Goal: Task Accomplishment & Management: Manage account settings

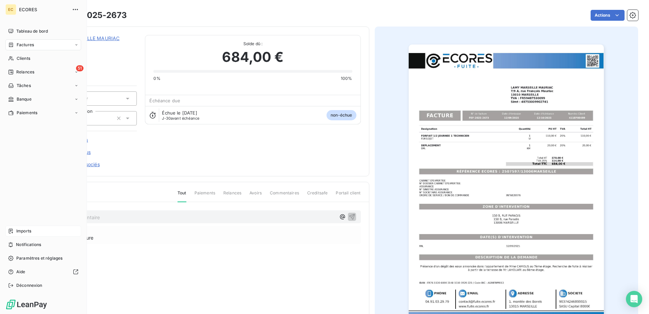
click at [23, 228] on span "Imports" at bounding box center [23, 231] width 15 height 6
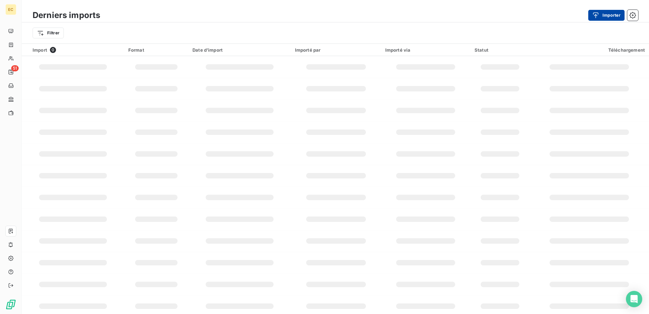
click at [606, 17] on button "Importer" at bounding box center [606, 15] width 36 height 11
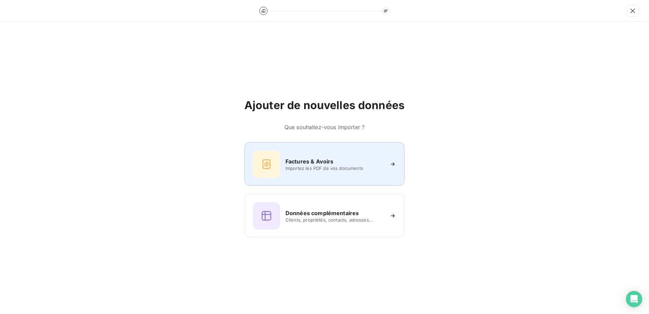
click at [309, 164] on h6 "Factures & Avoirs" at bounding box center [309, 161] width 48 height 8
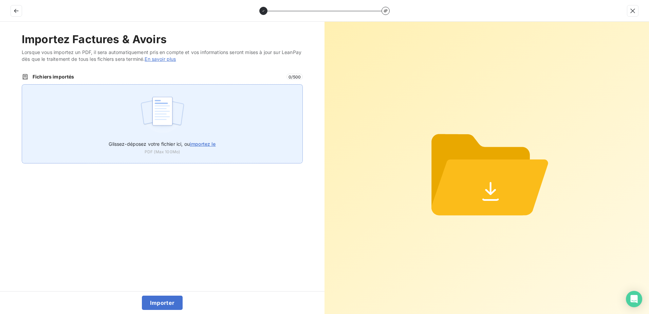
click at [200, 141] on label "Glissez-déposez votre fichier ici, ou importez le" at bounding box center [162, 142] width 107 height 13
click at [22, 85] on input "Glissez-déposez votre fichier ici, ou importez le" at bounding box center [22, 84] width 0 height 0
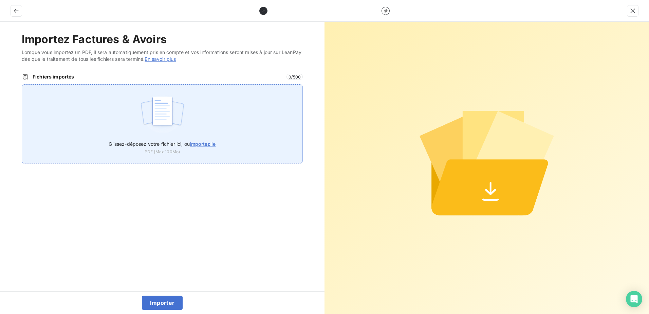
click at [216, 134] on div "Glissez-déposez votre fichier ici, ou importez le PDF (Max 100Mo)" at bounding box center [162, 123] width 281 height 79
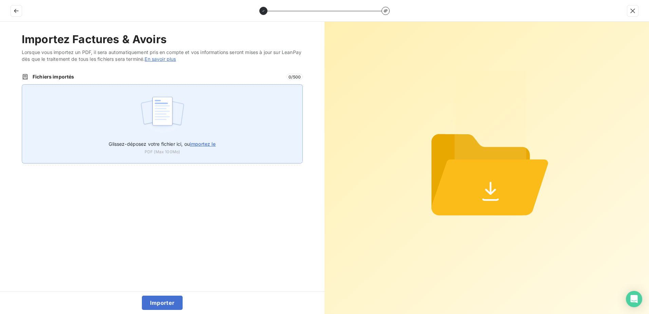
type input "C:\fakepath\FEF-2025-2674.pdf"
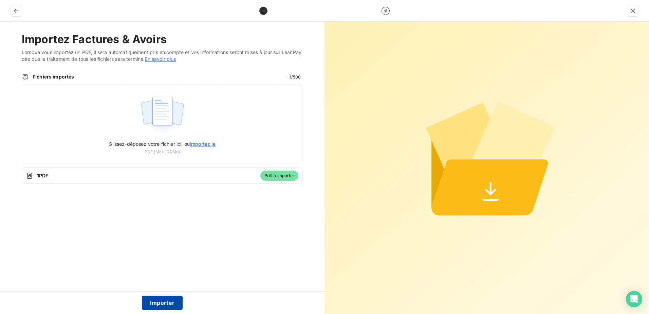
click at [161, 300] on button "Importer" at bounding box center [162, 302] width 41 height 14
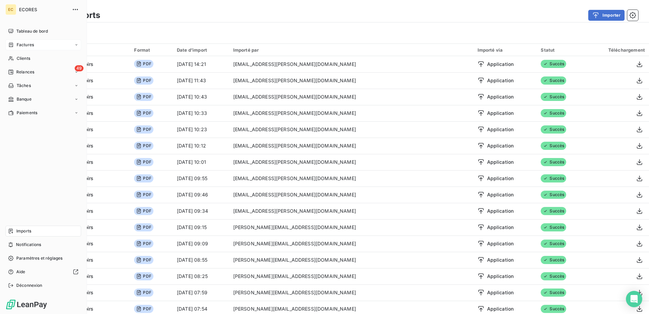
click at [14, 41] on div "Factures" at bounding box center [43, 44] width 76 height 11
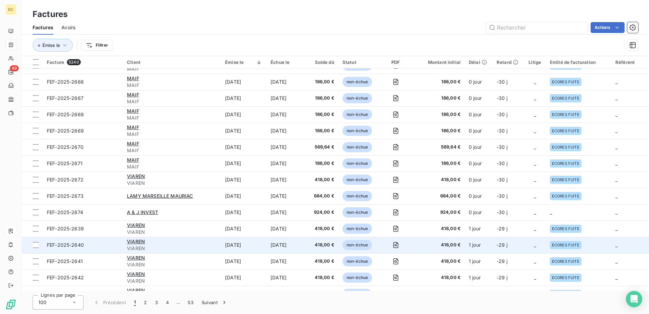
scroll to position [305, 0]
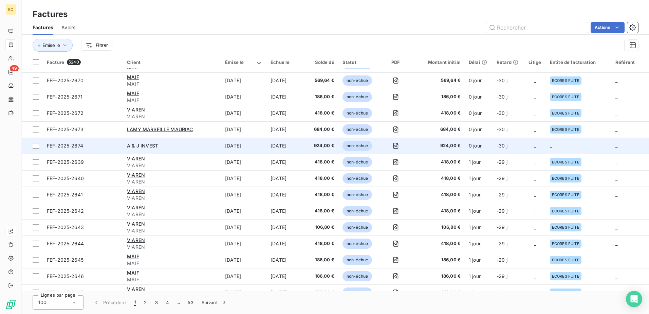
click at [575, 147] on td "_" at bounding box center [579, 145] width 66 height 16
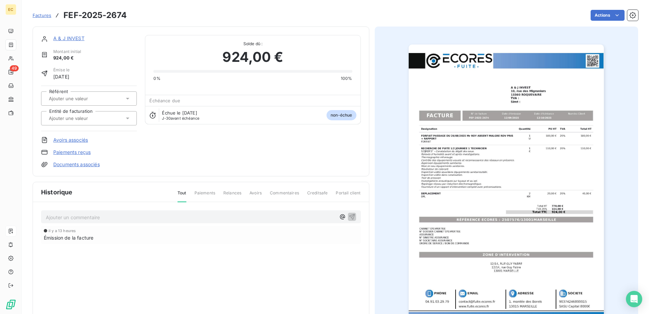
click at [76, 161] on link "Documents associés" at bounding box center [76, 164] width 47 height 7
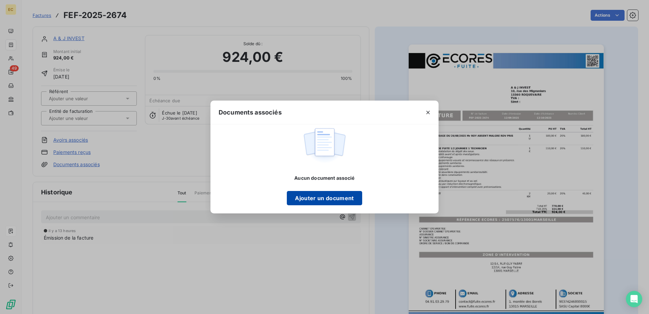
click at [316, 199] on button "Ajouter un document" at bounding box center [324, 198] width 75 height 14
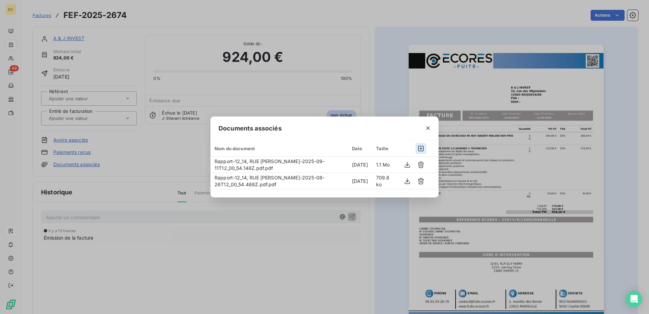
click at [422, 148] on icon "button" at bounding box center [420, 148] width 7 height 7
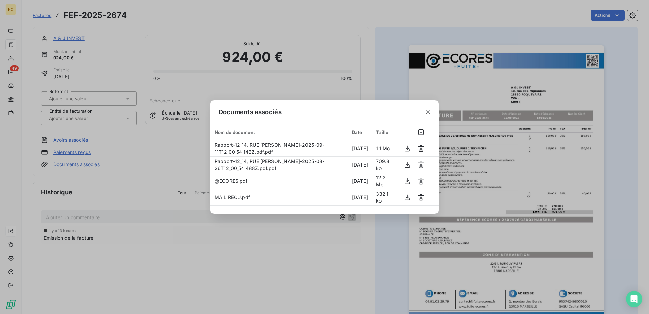
click at [96, 116] on div "Documents associés Nom du document Date Taille Rapport-12_14, RUE [PERSON_NAME]…" at bounding box center [324, 157] width 649 height 314
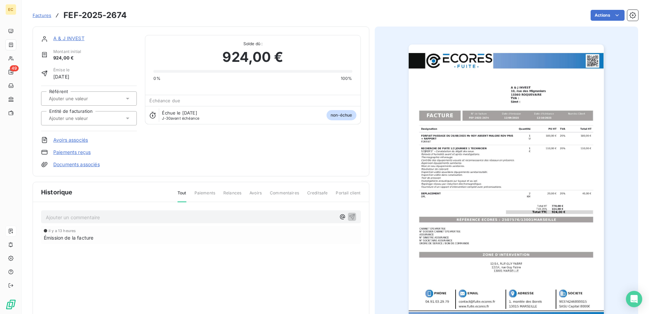
click at [96, 116] on input "text" at bounding box center [82, 118] width 68 height 6
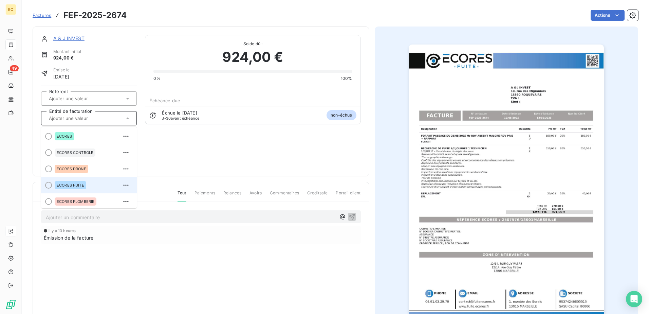
click at [76, 186] on span "ECORES FUITE" at bounding box center [70, 185] width 27 height 4
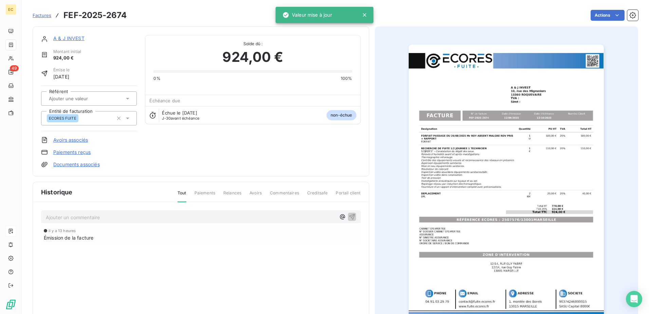
click at [71, 39] on link "A & J INVEST" at bounding box center [68, 38] width 31 height 6
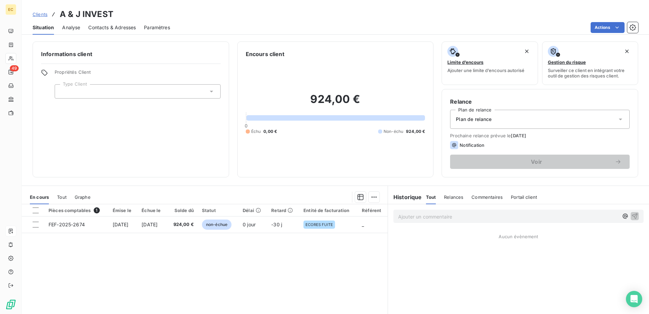
click at [211, 95] on div at bounding box center [138, 91] width 166 height 14
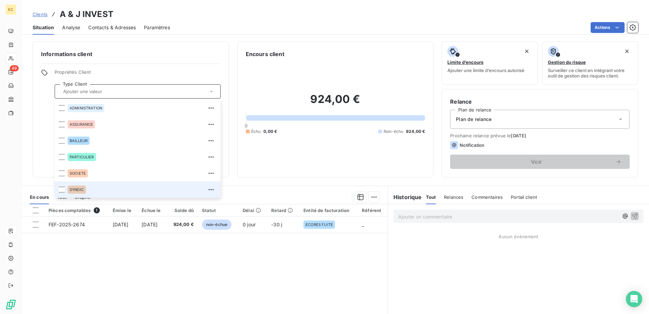
click at [116, 187] on div "SYNDIC" at bounding box center [142, 189] width 149 height 11
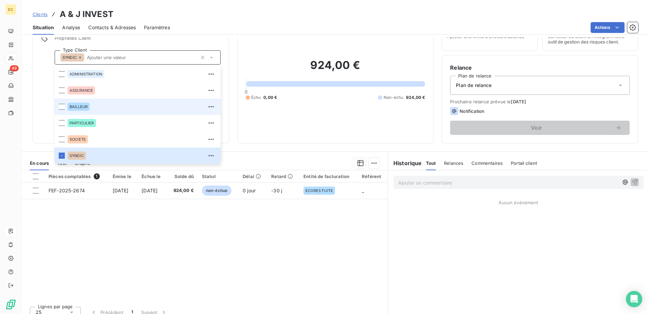
scroll to position [41, 0]
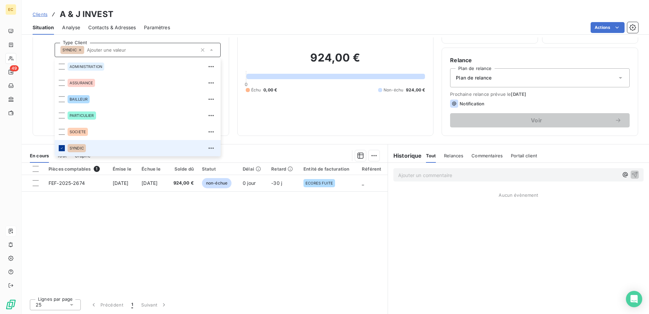
click at [59, 147] on div at bounding box center [62, 148] width 6 height 6
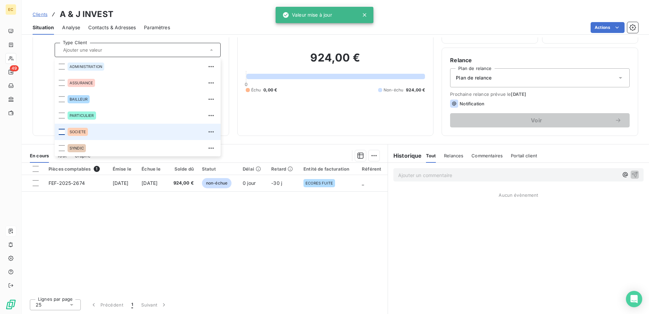
click at [63, 134] on div at bounding box center [62, 132] width 6 height 6
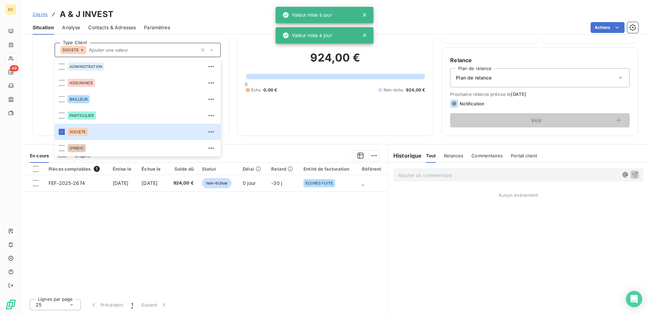
click at [473, 80] on span "Plan de relance" at bounding box center [474, 77] width 36 height 7
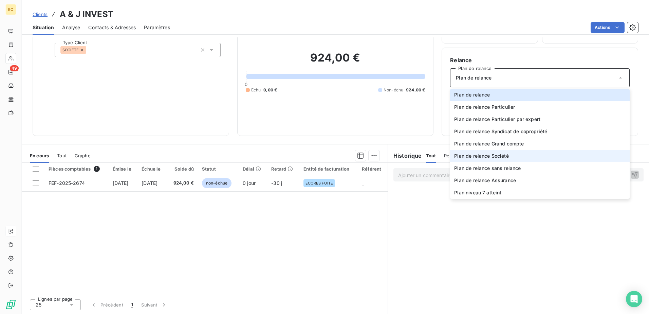
click at [486, 155] on span "Plan de relance Société" at bounding box center [481, 155] width 54 height 7
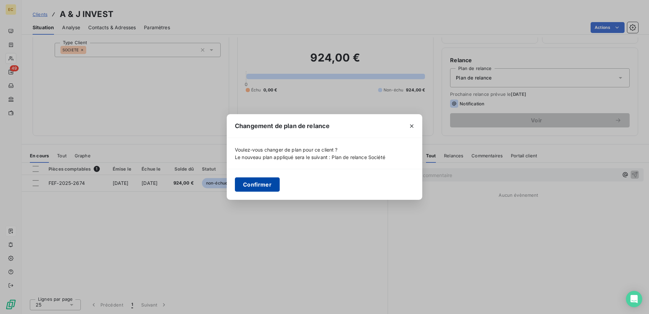
click at [273, 182] on button "Confirmer" at bounding box center [257, 184] width 45 height 14
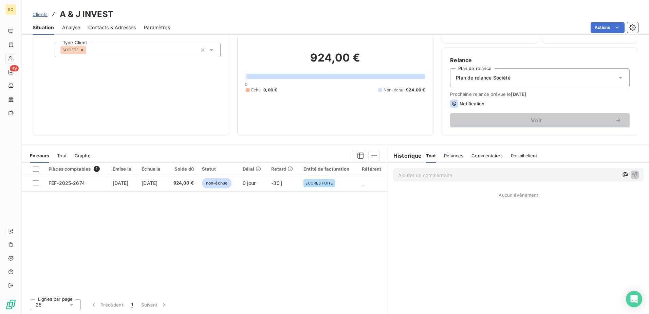
click at [122, 29] on span "Contacts & Adresses" at bounding box center [112, 27] width 48 height 7
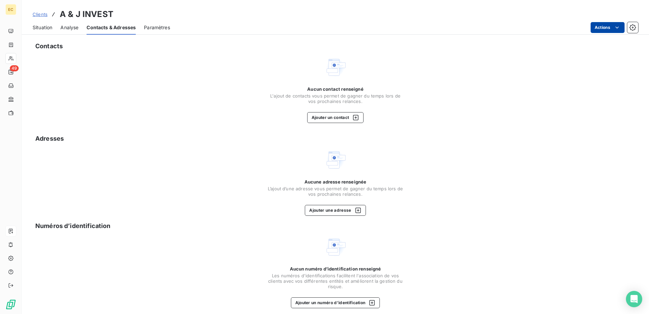
click at [591, 26] on html "EC 49 Clients A & J INVEST Situation Analyse Contacts & Adresses Paramètres Act…" at bounding box center [324, 157] width 649 height 314
click at [316, 122] on html "EC 49 Clients A & J INVEST Situation Analyse Contacts & Adresses Paramètres Act…" at bounding box center [324, 157] width 649 height 314
click at [317, 120] on button "Ajouter un contact" at bounding box center [335, 117] width 57 height 11
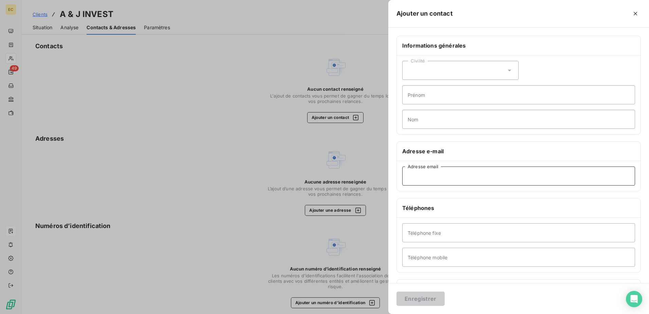
click at [453, 171] on input "Adresse email" at bounding box center [518, 175] width 233 height 19
paste input "BINGOL FIRAT <[EMAIL_ADDRESS][DOMAIN_NAME]>"
type input "[EMAIL_ADDRESS][DOMAIN_NAME]"
click at [432, 297] on button "Enregistrer" at bounding box center [420, 298] width 48 height 14
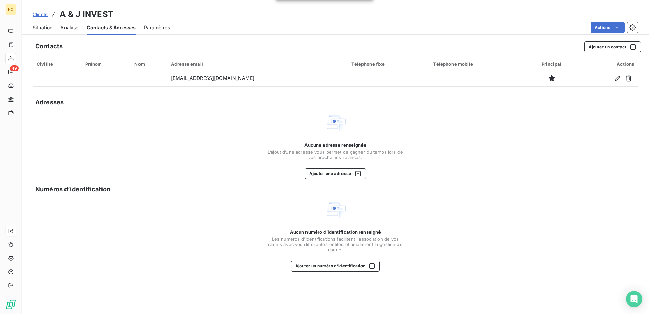
click at [68, 26] on span "Analyse" at bounding box center [69, 27] width 18 height 7
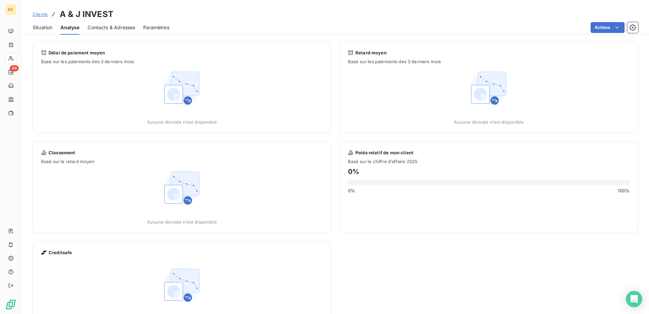
click at [46, 30] on span "Situation" at bounding box center [43, 27] width 20 height 7
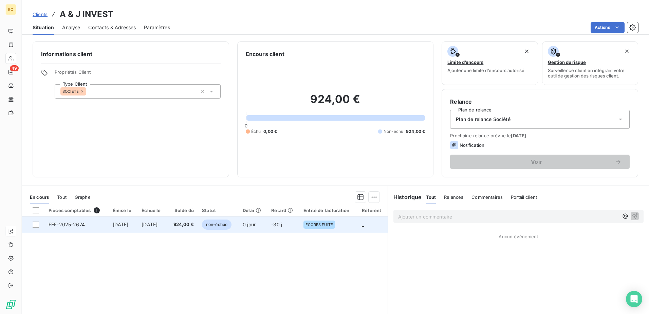
click at [153, 225] on span "[DATE]" at bounding box center [150, 224] width 16 height 6
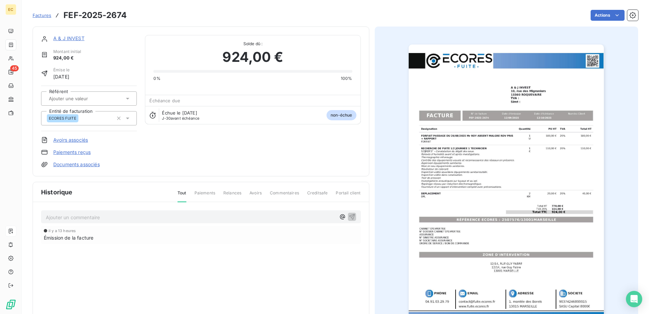
click at [64, 39] on link "A & J INVEST" at bounding box center [68, 38] width 31 height 6
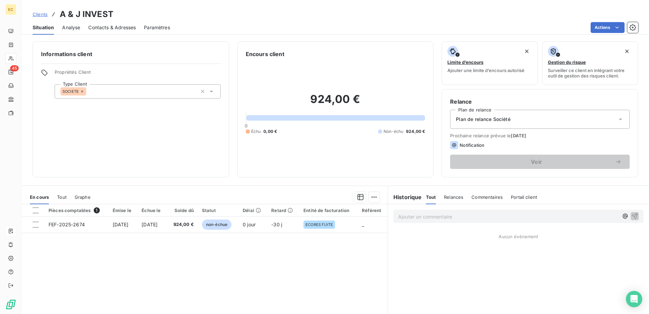
click at [170, 90] on div "SOCIETE" at bounding box center [138, 91] width 166 height 14
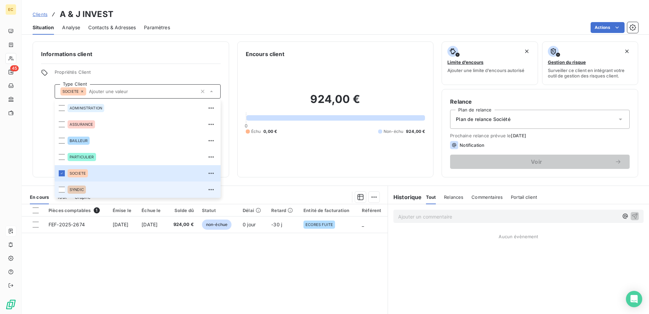
click at [110, 191] on div "SYNDIC" at bounding box center [142, 189] width 149 height 11
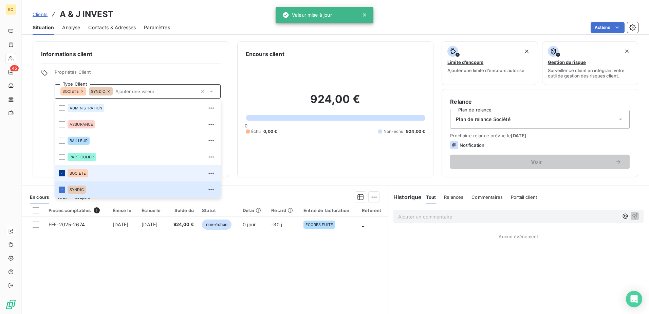
click at [60, 171] on div at bounding box center [62, 173] width 6 height 6
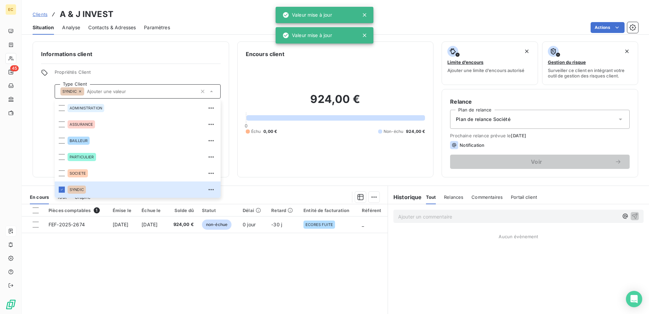
click at [500, 116] on span "Plan de relance Société" at bounding box center [483, 119] width 54 height 7
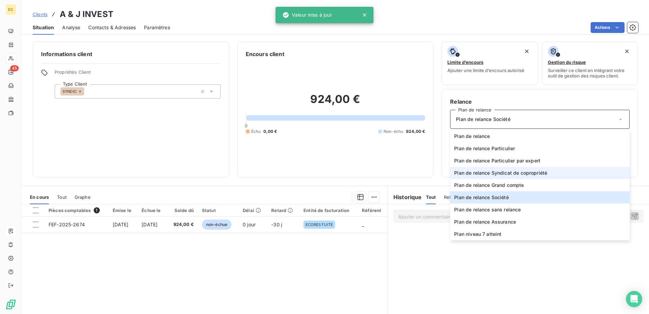
click at [489, 172] on span "Plan de relance Syndicat de copropriété" at bounding box center [500, 172] width 93 height 7
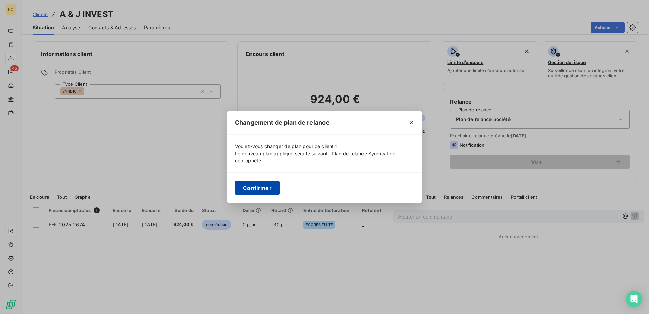
click at [244, 189] on button "Confirmer" at bounding box center [257, 188] width 45 height 14
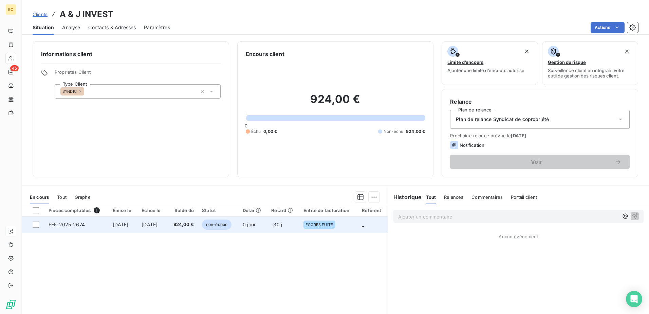
click at [150, 221] on td "[DATE]" at bounding box center [152, 224] width 30 height 16
